Goal: Task Accomplishment & Management: Complete application form

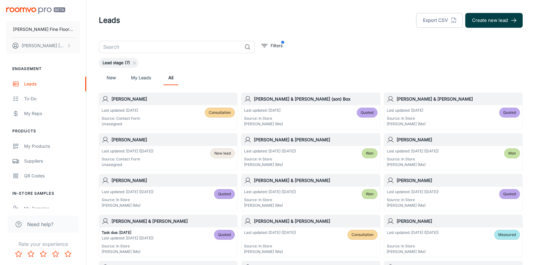
click at [490, 16] on button "Create new lead" at bounding box center [493, 20] width 57 height 15
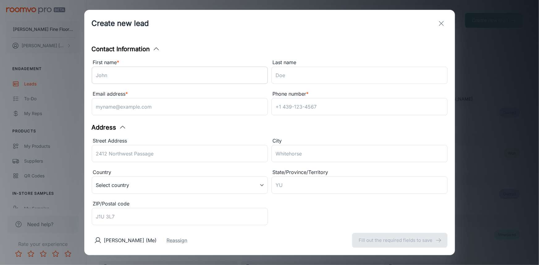
click at [129, 71] on input "First name *" at bounding box center [180, 75] width 176 height 17
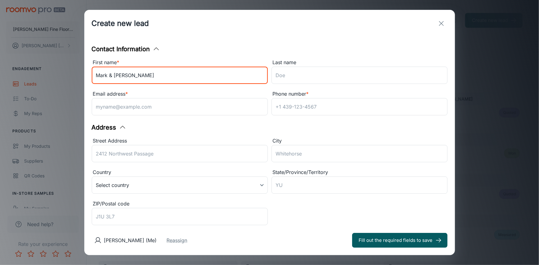
type input "Mark & [PERSON_NAME]"
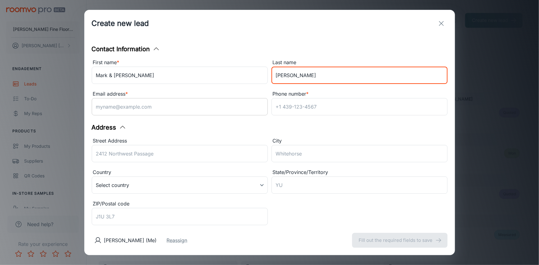
type input "[PERSON_NAME]"
click at [153, 109] on input "Email address *" at bounding box center [180, 106] width 176 height 17
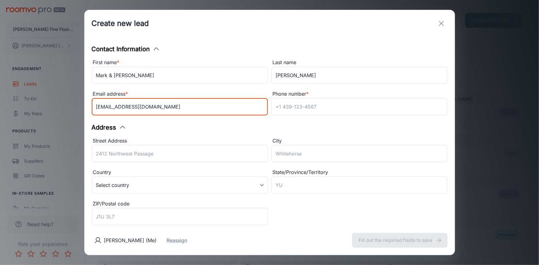
type input "[EMAIL_ADDRESS][DOMAIN_NAME]"
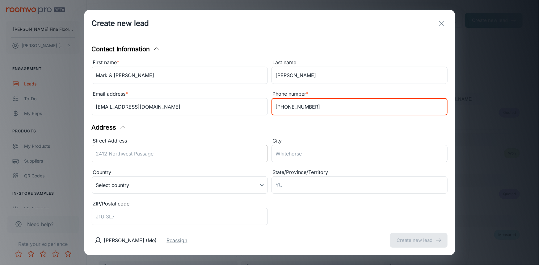
type input "[PHONE_NUMBER]"
click at [150, 153] on input "Street Address" at bounding box center [180, 153] width 176 height 17
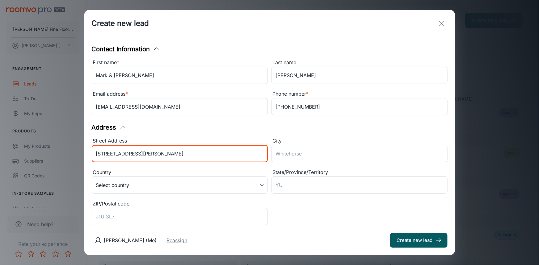
type input "[STREET_ADDRESS][PERSON_NAME]"
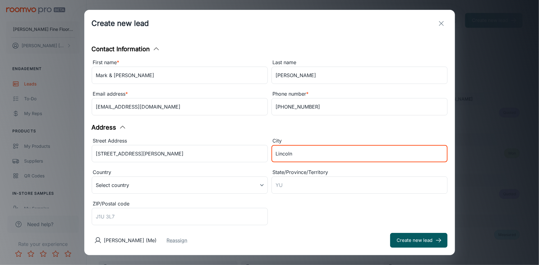
type input "Lincoln"
click at [346, 214] on div "Street Address [STREET_ADDRESS][PERSON_NAME] ​ Country Select country ​ State/P…" at bounding box center [268, 180] width 360 height 95
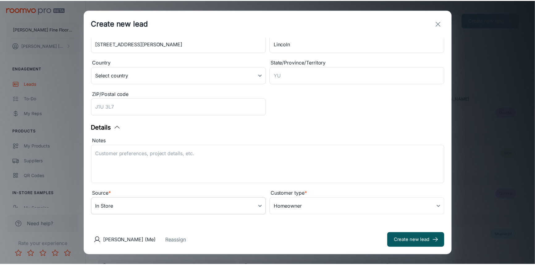
scroll to position [112, 0]
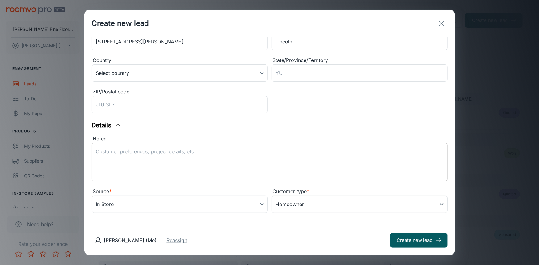
click at [198, 158] on textarea "Notes" at bounding box center [269, 162] width 347 height 28
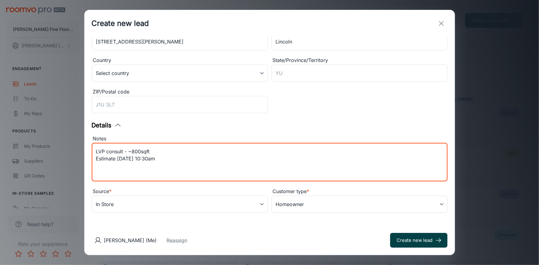
type textarea "LVP consult - ~800sqft Estimate [DATE] 10:30am"
click at [402, 241] on button "Create new lead" at bounding box center [418, 240] width 57 height 15
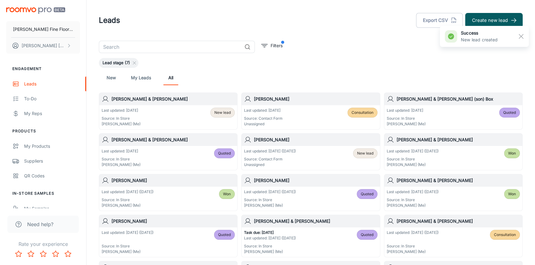
click at [157, 114] on div "Last updated: [DATE] Source: In Store [PERSON_NAME] (Me) New lead" at bounding box center [168, 117] width 133 height 19
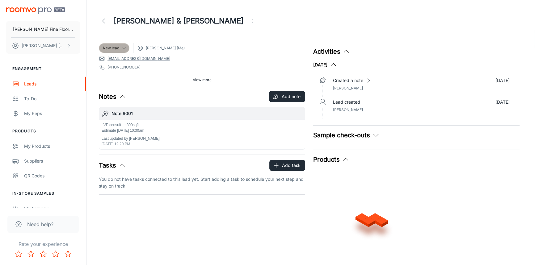
click at [124, 50] on icon at bounding box center [124, 48] width 5 height 5
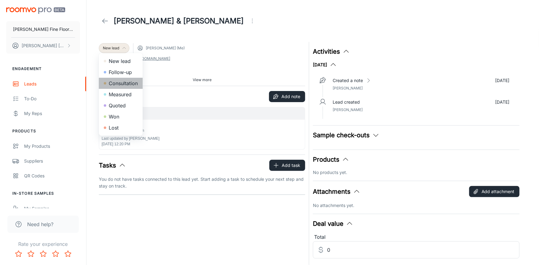
click at [131, 84] on li "Consultation" at bounding box center [121, 83] width 44 height 11
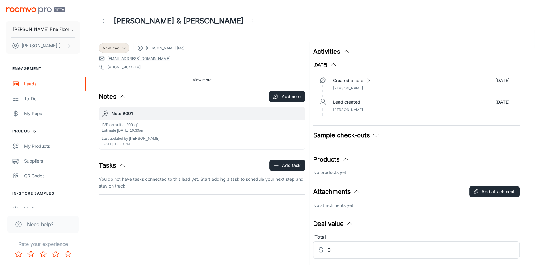
click at [203, 81] on span "View more" at bounding box center [202, 80] width 19 height 6
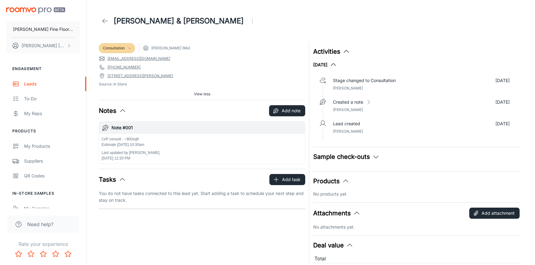
click at [249, 22] on icon "Open menu" at bounding box center [252, 20] width 7 height 7
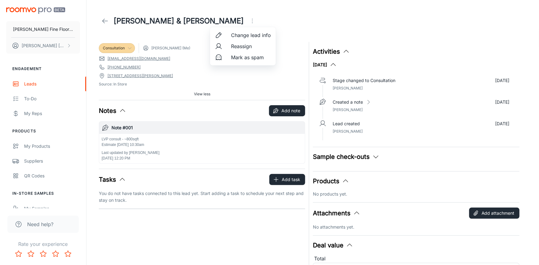
click at [247, 33] on span "Change lead info" at bounding box center [251, 35] width 40 height 7
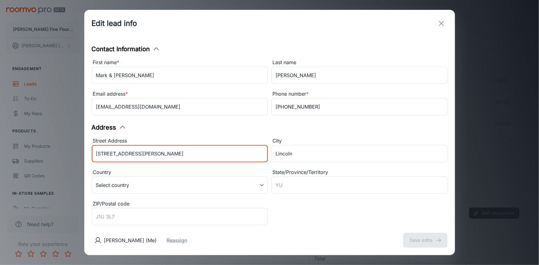
drag, startPoint x: 151, startPoint y: 152, endPoint x: 70, endPoint y: 151, distance: 81.2
click at [70, 151] on div "Edit lead info Contact Information First name * [PERSON_NAME] & [PERSON_NAME] ​…" at bounding box center [269, 132] width 539 height 265
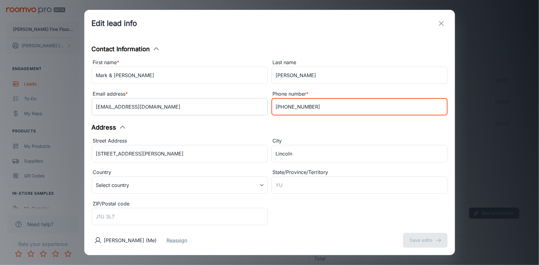
drag, startPoint x: 309, startPoint y: 105, endPoint x: 241, endPoint y: 114, distance: 68.5
click at [241, 114] on div "First name * [PERSON_NAME] & [PERSON_NAME] ​ Last name [PERSON_NAME] ​ Email ad…" at bounding box center [268, 86] width 360 height 63
click at [444, 22] on icon "exit" at bounding box center [441, 23] width 7 height 7
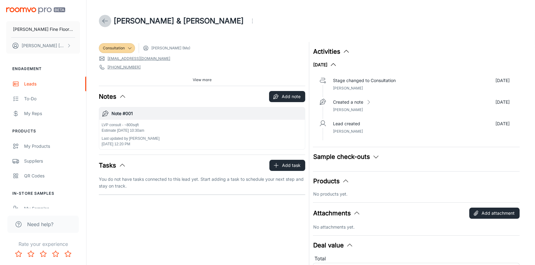
click at [102, 21] on icon at bounding box center [104, 20] width 7 height 7
